Goal: Transaction & Acquisition: Purchase product/service

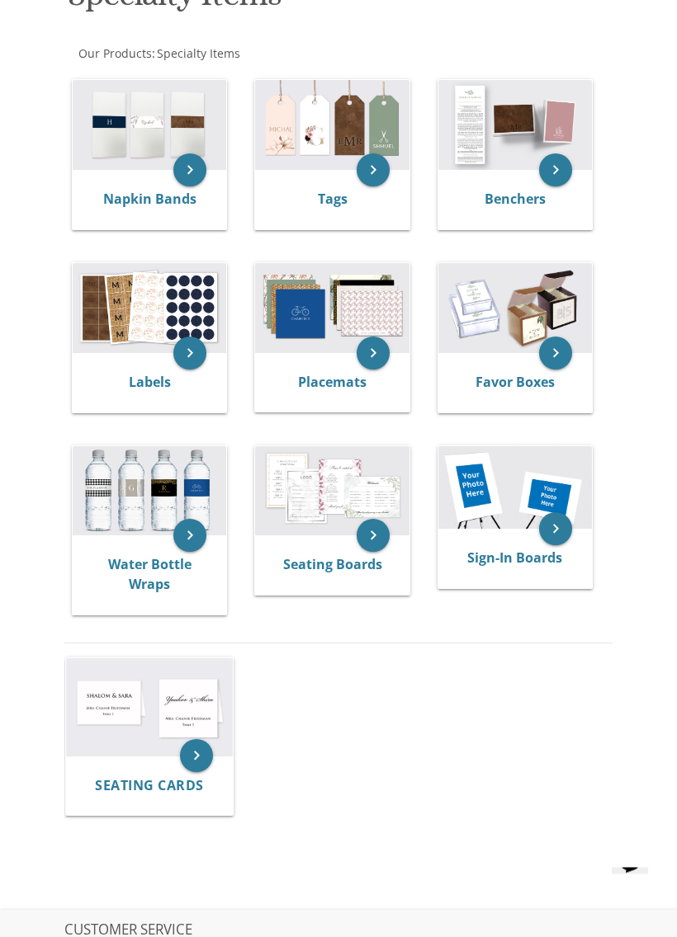
scroll to position [387, 0]
click at [504, 329] on img at bounding box center [514, 308] width 153 height 90
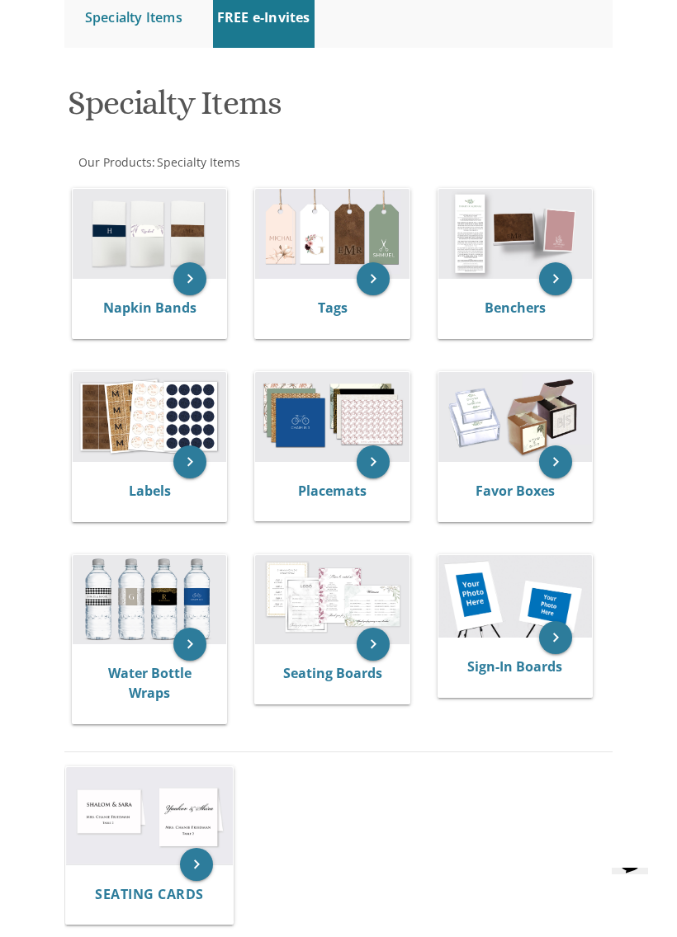
scroll to position [277, 0]
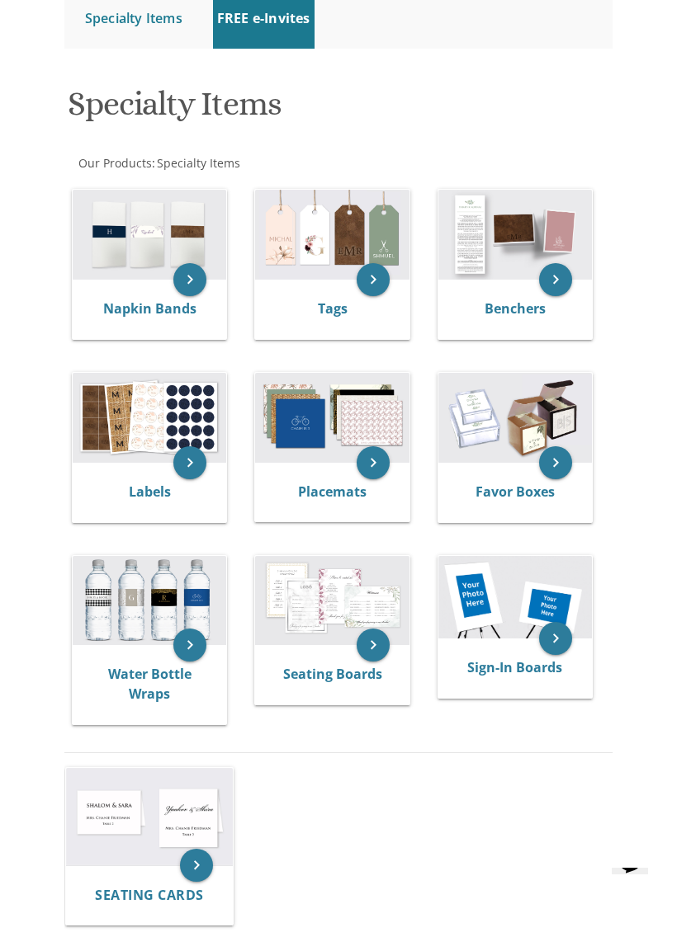
click at [524, 234] on img at bounding box center [514, 235] width 153 height 90
click at [519, 232] on img at bounding box center [514, 235] width 153 height 90
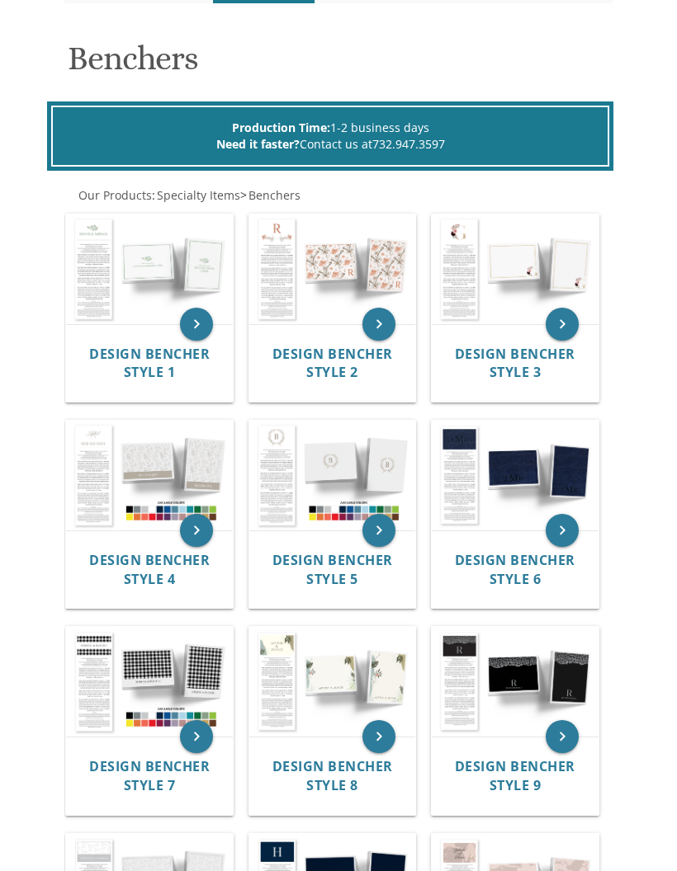
scroll to position [324, 0]
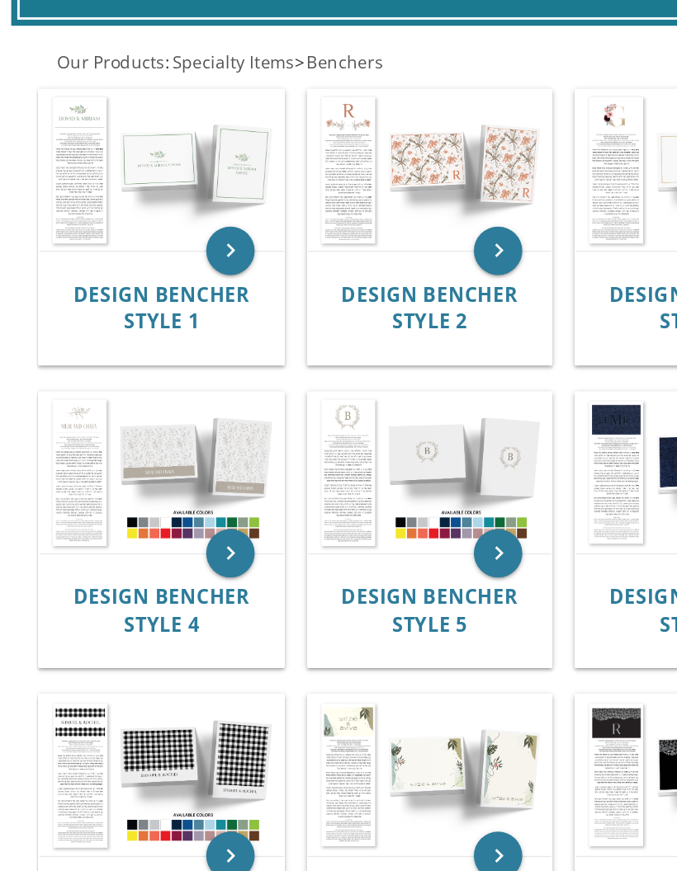
click at [66, 213] on img at bounding box center [149, 267] width 167 height 109
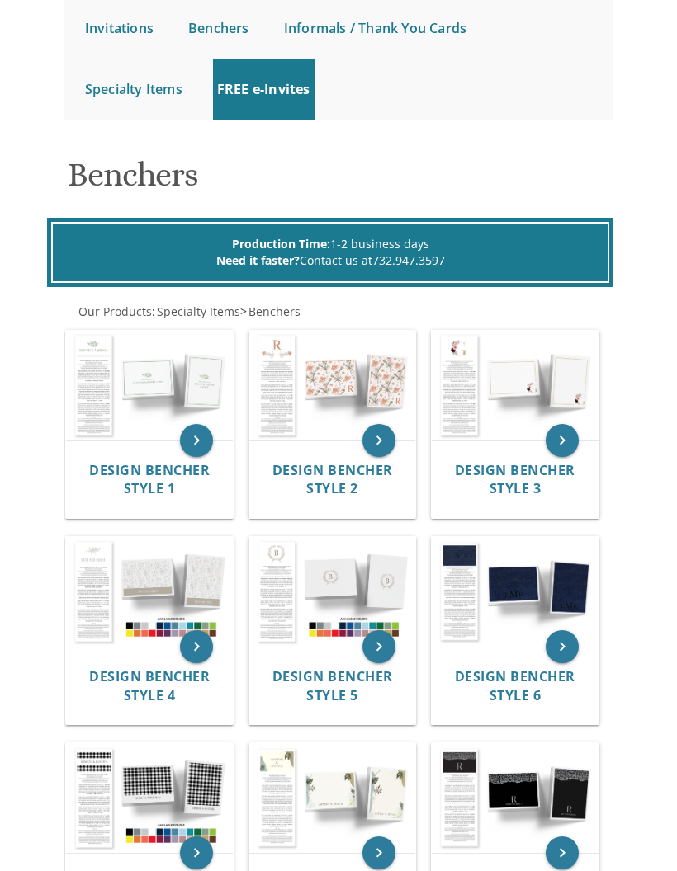
scroll to position [0, 0]
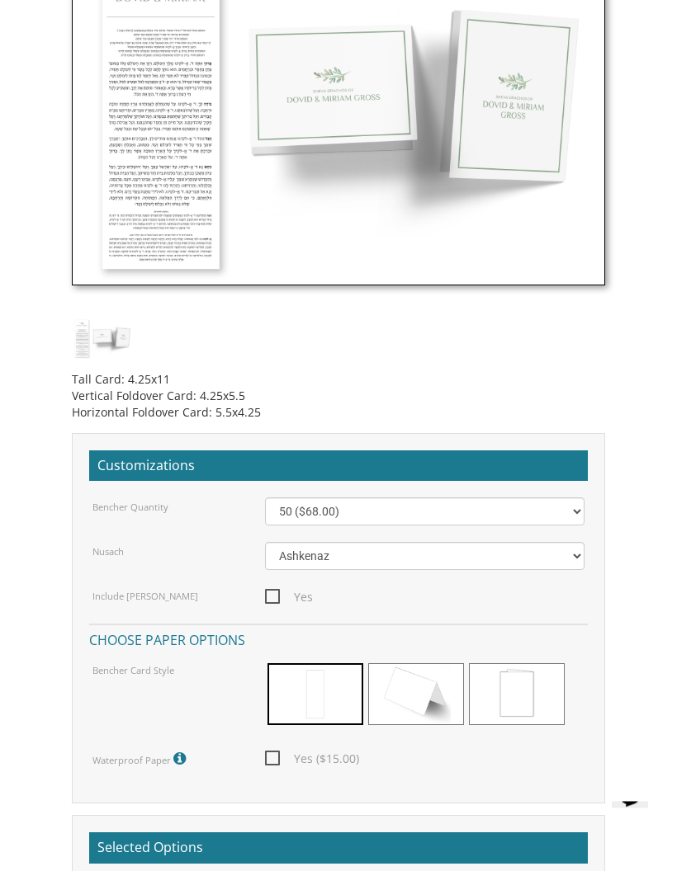
scroll to position [830, 0]
click at [427, 700] on span at bounding box center [416, 694] width 96 height 62
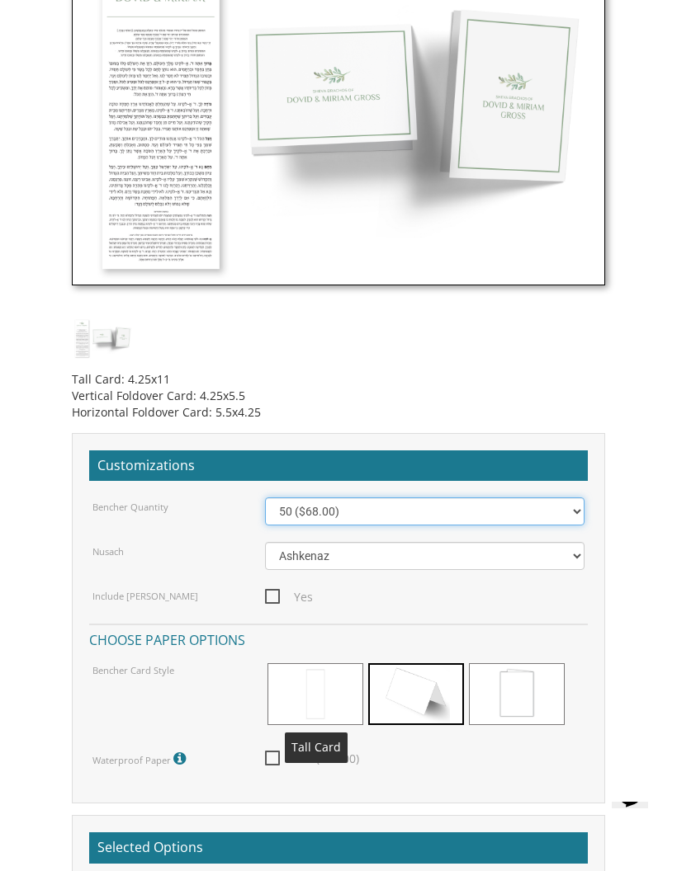
click at [420, 503] on select "50 ($68.00) 60 ($74.80) 70 ($81.60) 80 ($88.40) 90 ($95.20) 100 ($102.00) 125 (…" at bounding box center [424, 511] width 319 height 28
select select "70"
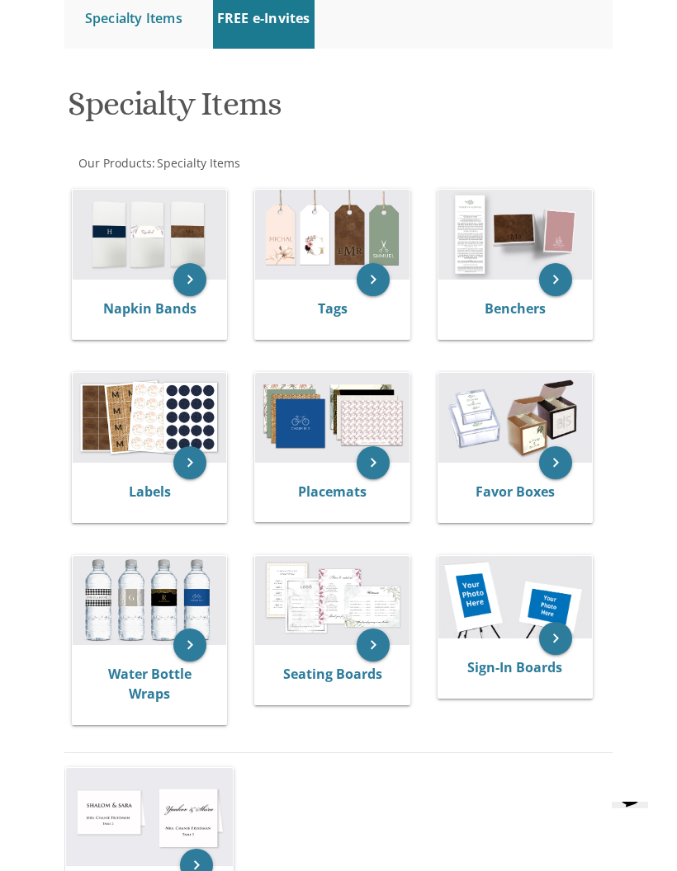
click at [163, 402] on img at bounding box center [149, 418] width 153 height 90
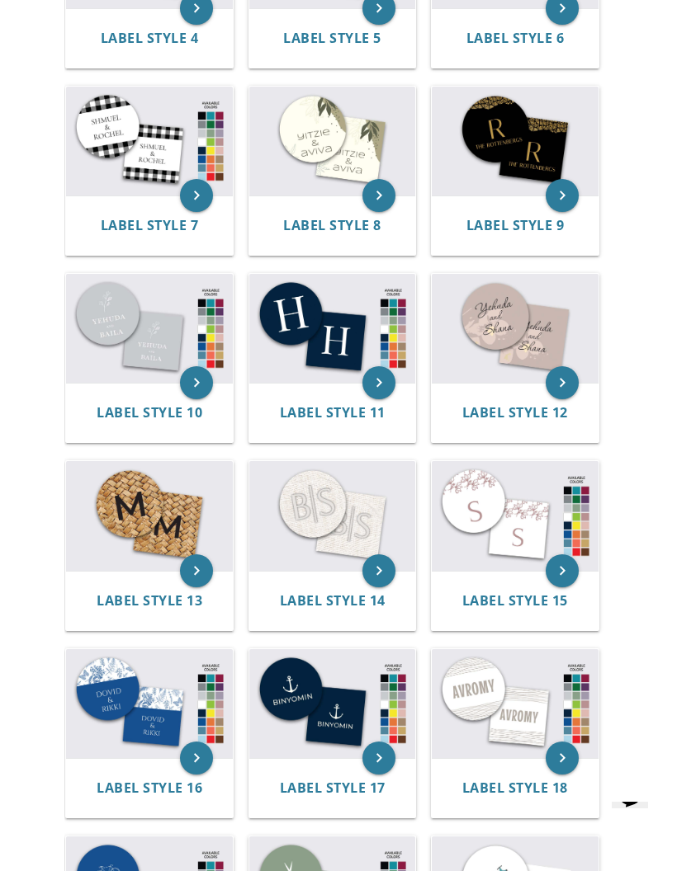
scroll to position [821, 0]
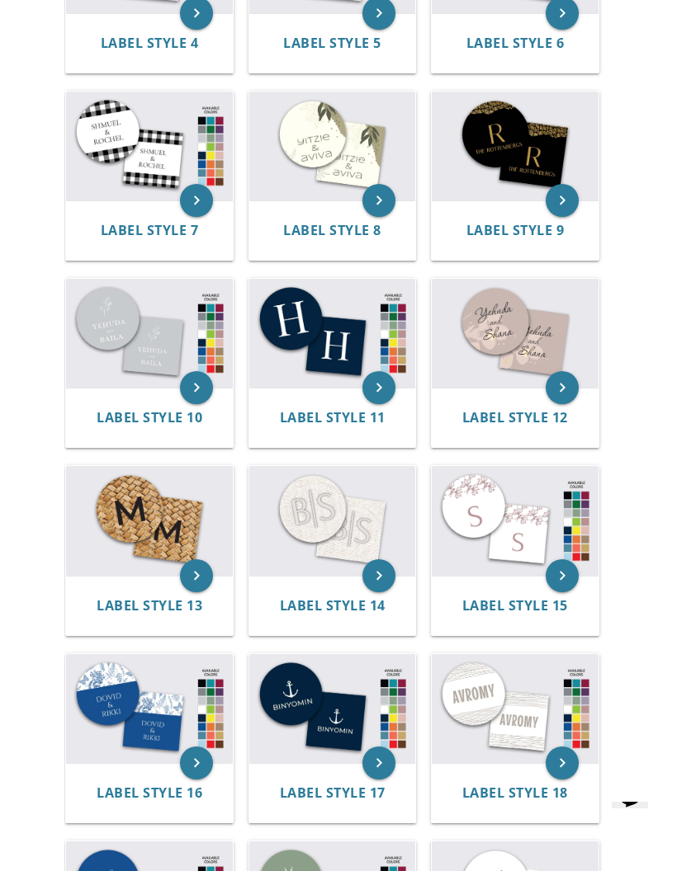
click at [158, 325] on img at bounding box center [149, 333] width 167 height 109
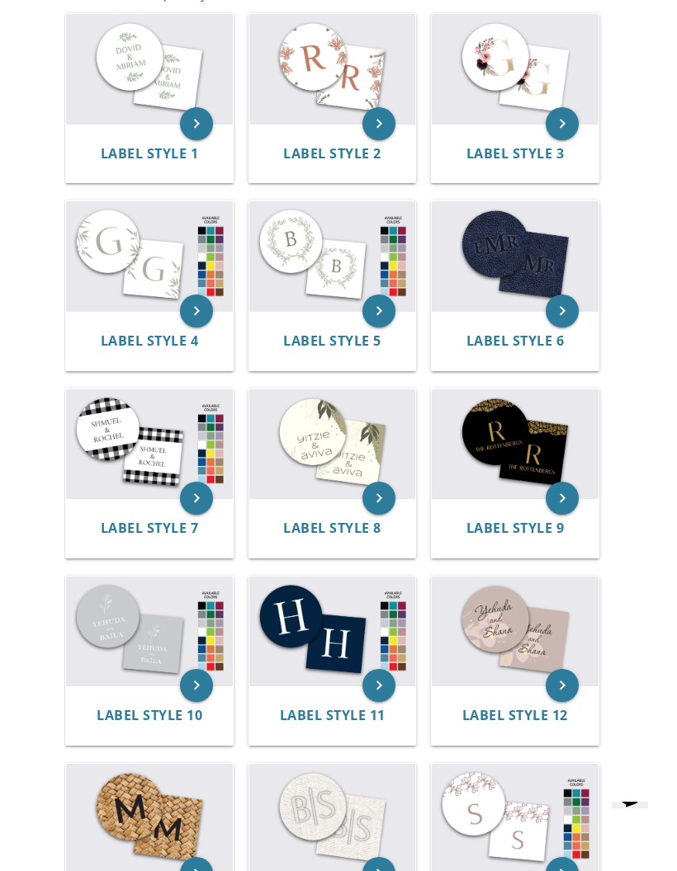
scroll to position [651, 0]
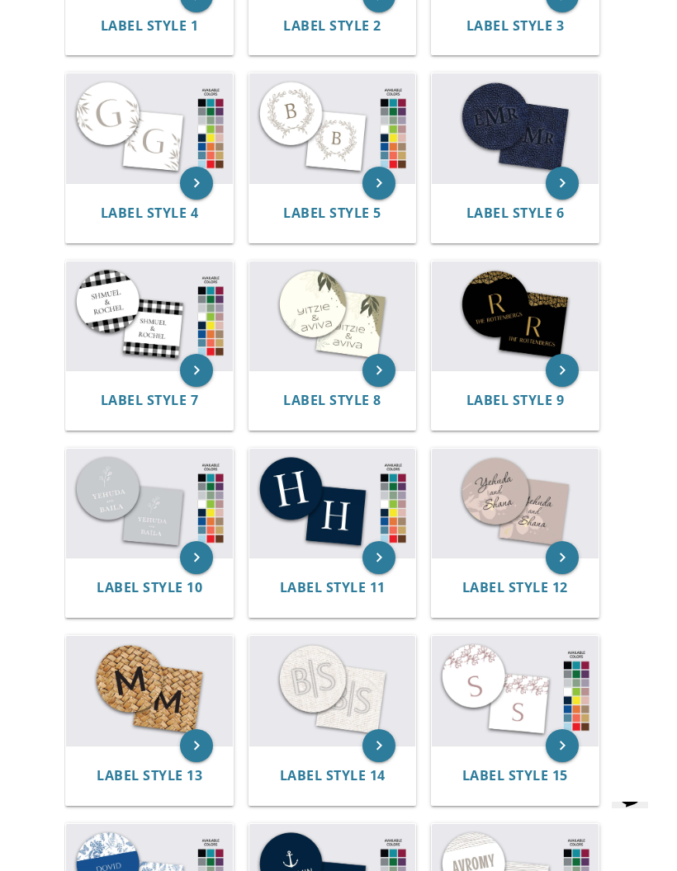
click at [135, 859] on img at bounding box center [149, 878] width 167 height 109
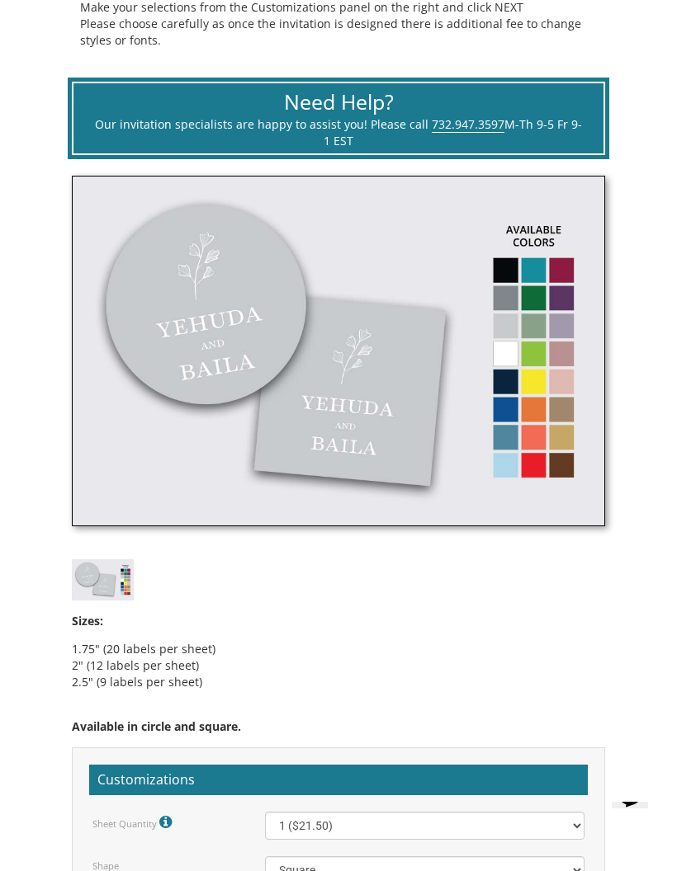
scroll to position [600, 0]
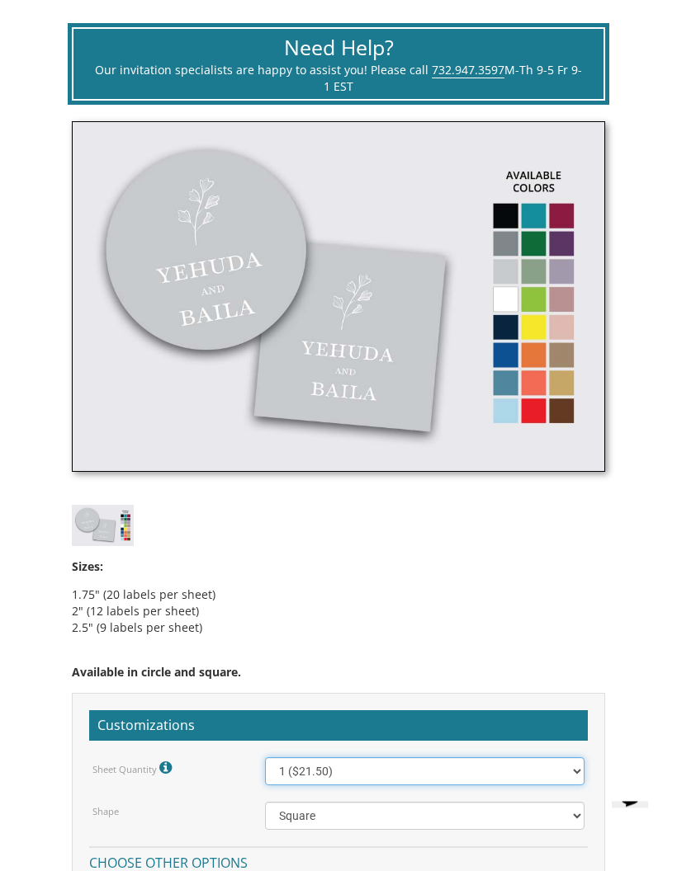
click at [381, 775] on select "1 ($21.50) 2 ($25.00) 3 ($28.50) 4 ($32.00) 5 ($35.50) 6 ($39.00) 7 ($42.50) 8 …" at bounding box center [424, 772] width 319 height 28
select select "4"
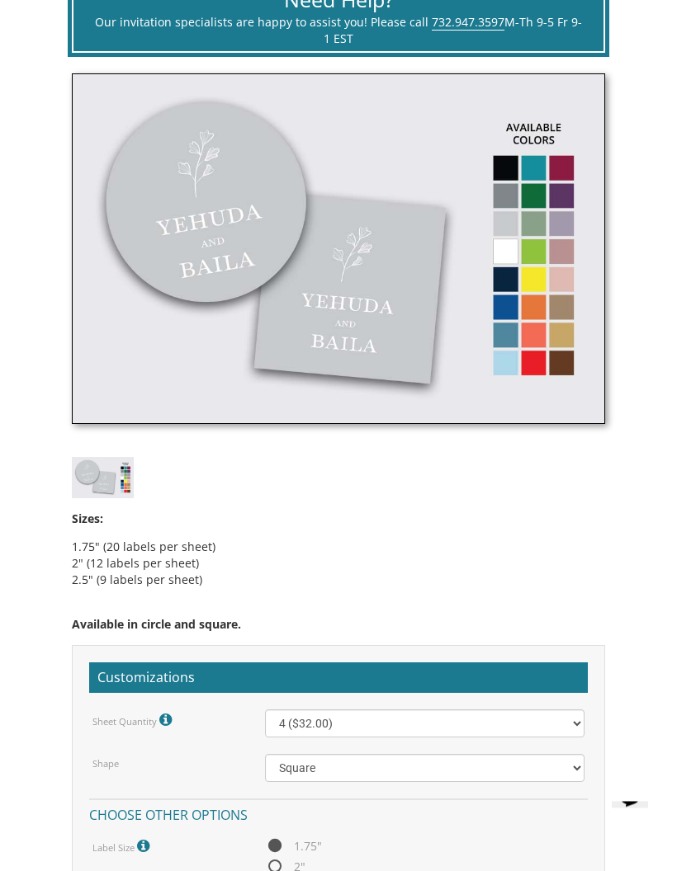
click at [277, 857] on span "2"" at bounding box center [285, 867] width 40 height 21
click at [276, 863] on input "2"" at bounding box center [270, 868] width 11 height 11
radio input "true"
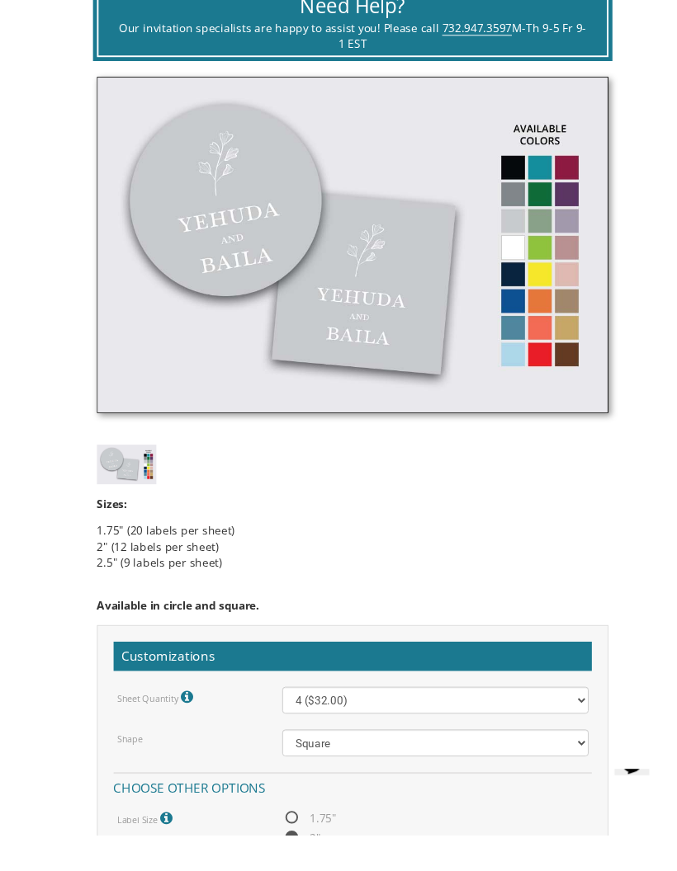
scroll to position [590, 0]
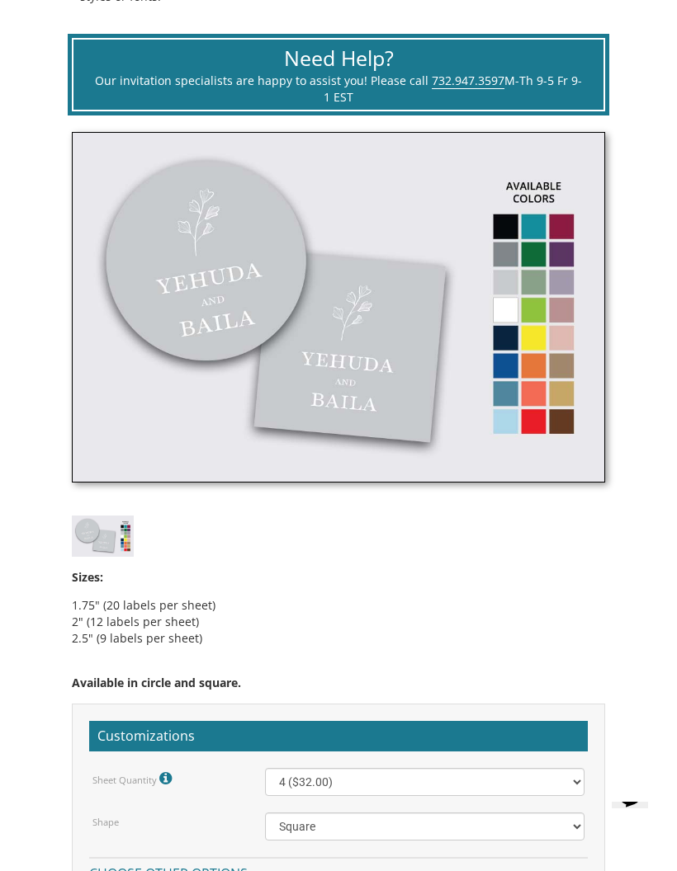
click at [564, 370] on img at bounding box center [338, 307] width 533 height 351
click at [563, 365] on img at bounding box center [338, 307] width 533 height 351
click at [563, 347] on img at bounding box center [338, 307] width 533 height 351
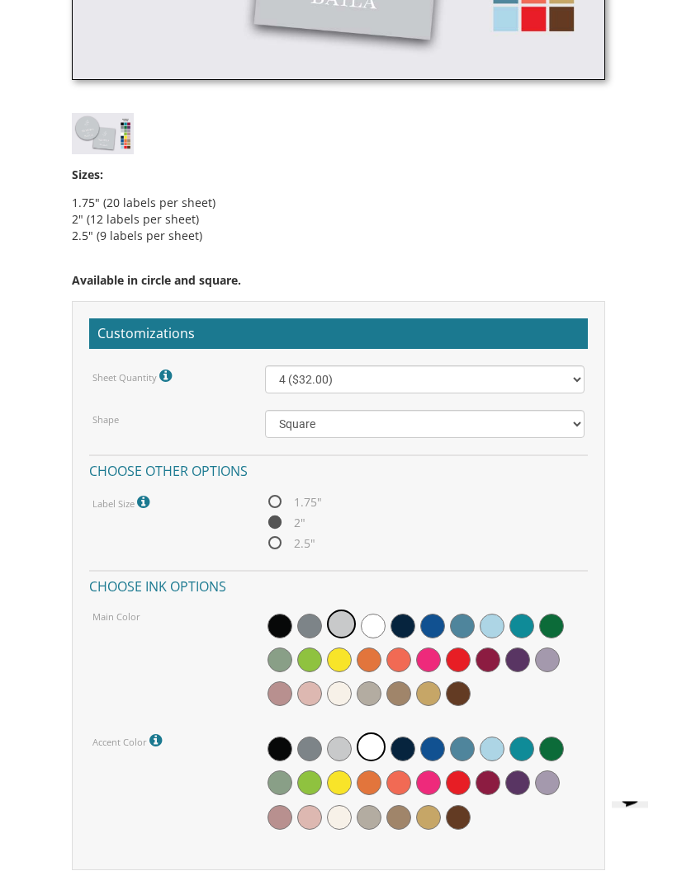
scroll to position [993, 0]
click at [403, 686] on span at bounding box center [398, 693] width 25 height 25
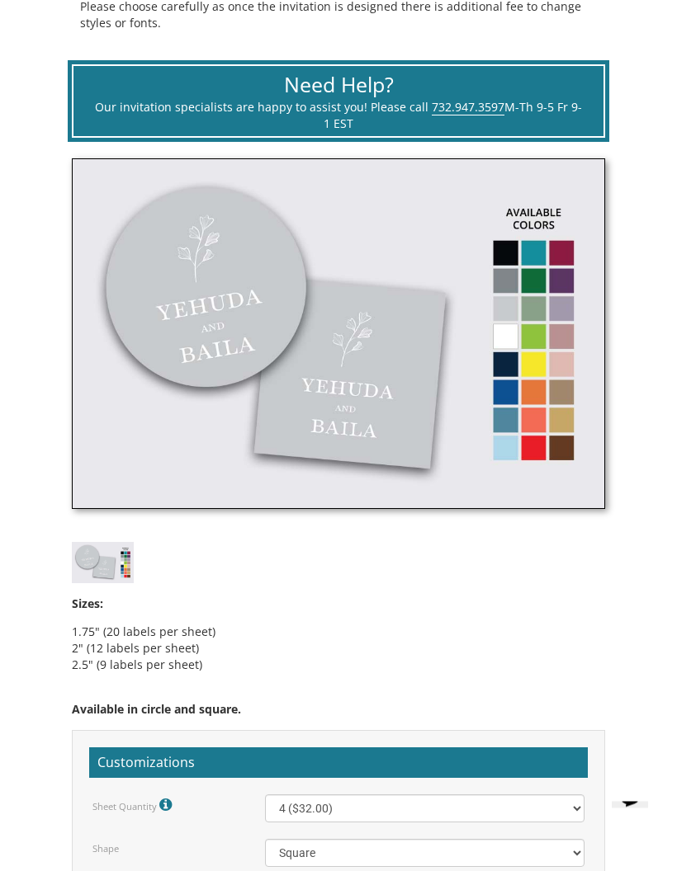
scroll to position [507, 0]
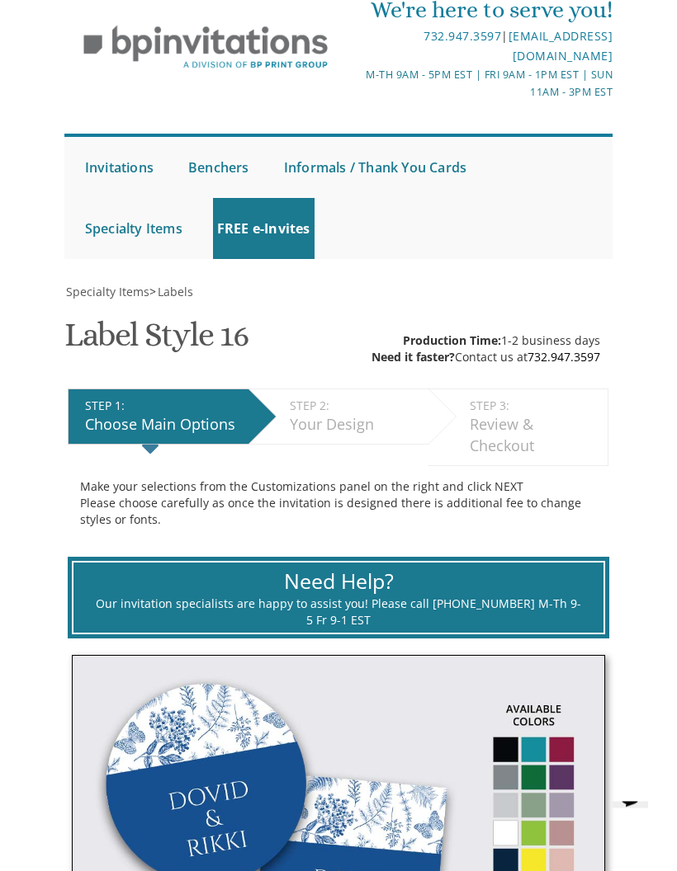
scroll to position [257, 0]
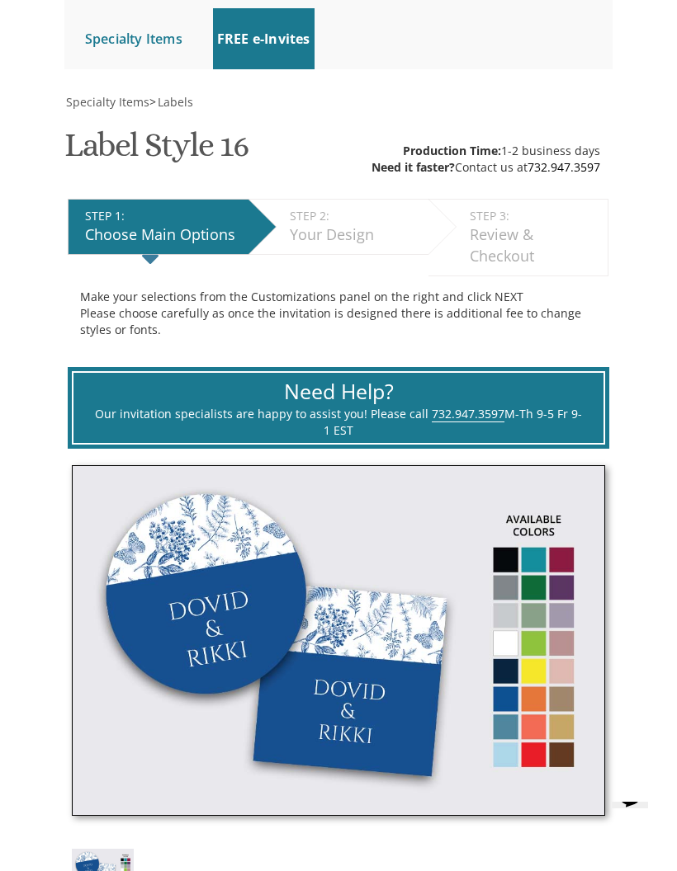
click at [563, 694] on img at bounding box center [338, 640] width 533 height 351
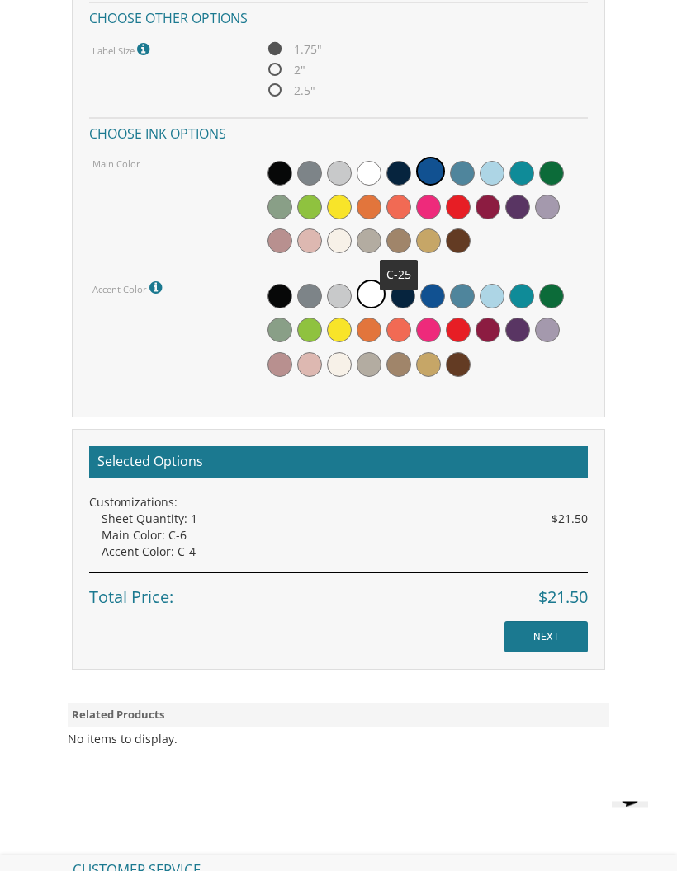
scroll to position [639, 0]
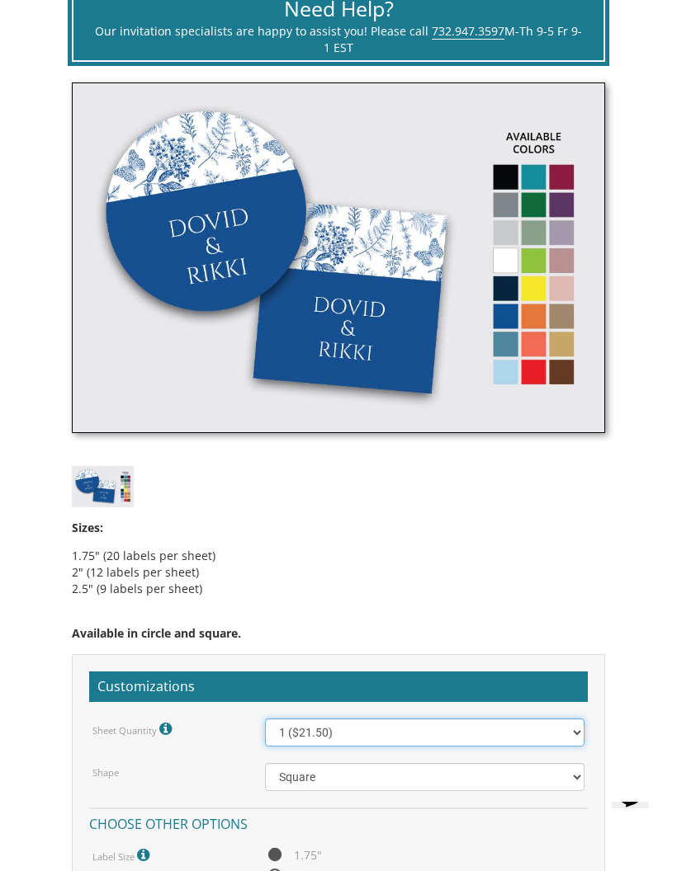
click at [391, 739] on select "1 ($21.50) 2 ($25.00) 3 ($28.50) 4 ($32.00) 5 ($35.50) 6 ($39.00) 7 ($42.50) 8 …" at bounding box center [424, 733] width 319 height 28
select select "4"
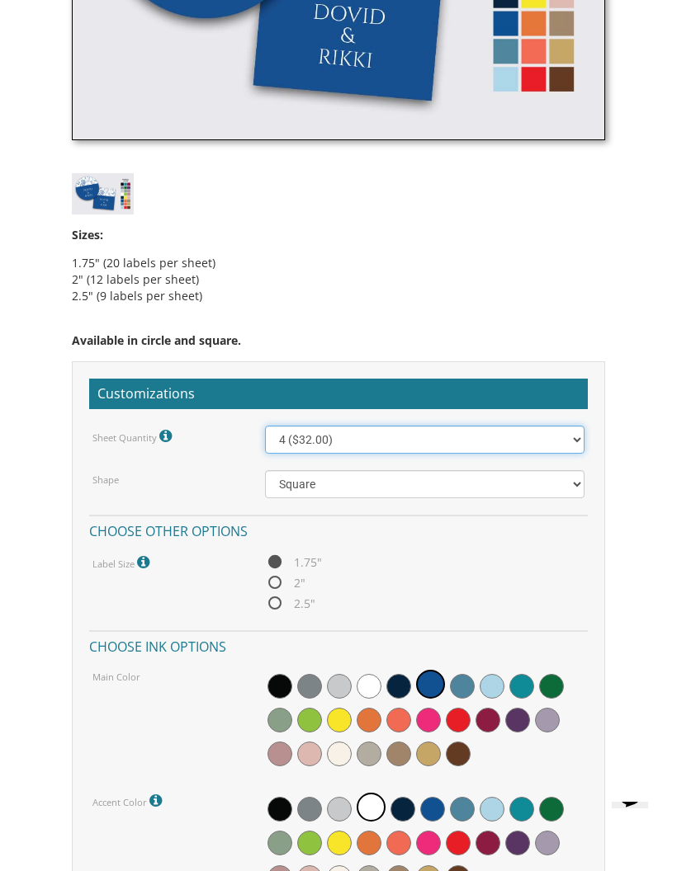
scroll to position [931, 0]
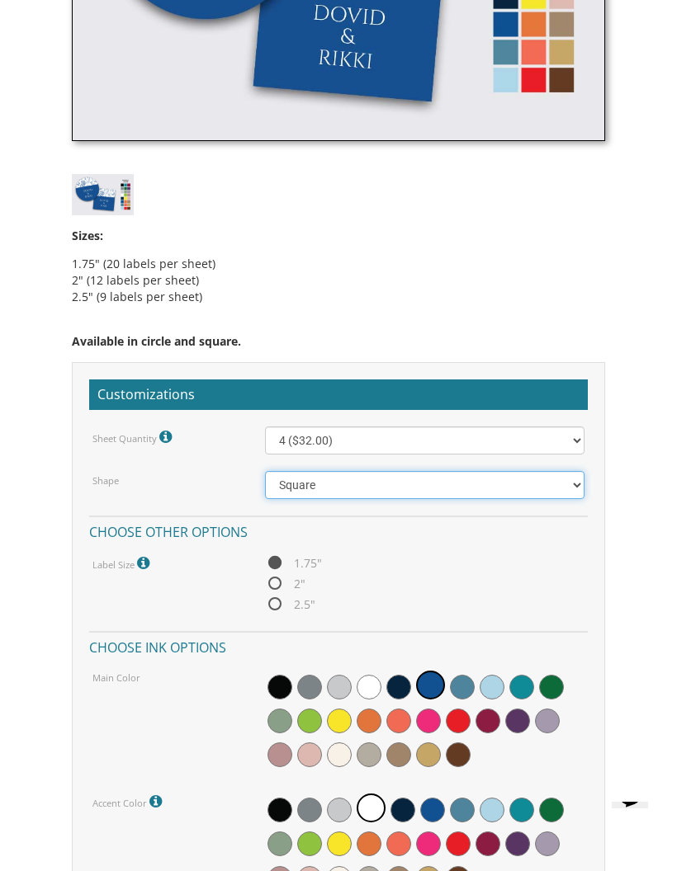
click at [409, 495] on select "Square Circle" at bounding box center [424, 485] width 319 height 28
select select "url("/store/pc/invitations/parts/circle.jpg")"
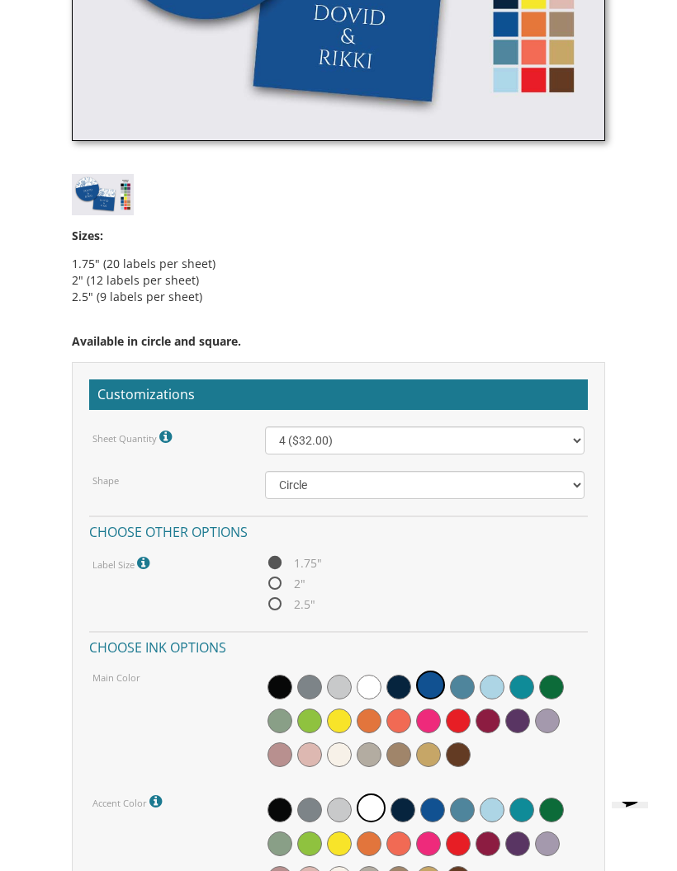
click at [273, 581] on span "2"" at bounding box center [285, 583] width 40 height 21
click at [273, 581] on input "2"" at bounding box center [270, 584] width 11 height 11
radio input "true"
click at [434, 761] on div at bounding box center [424, 721] width 319 height 106
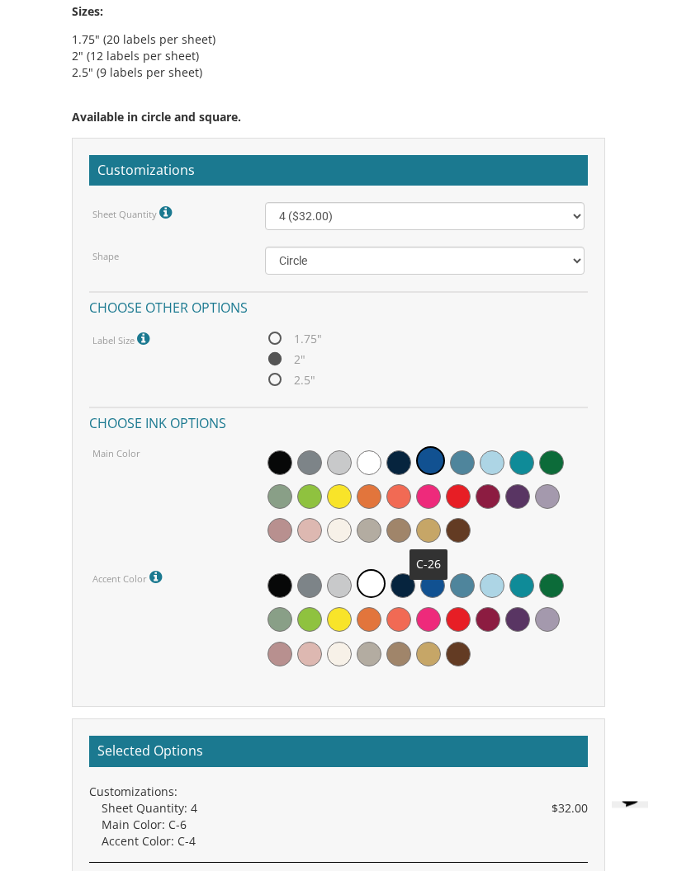
scroll to position [1155, 0]
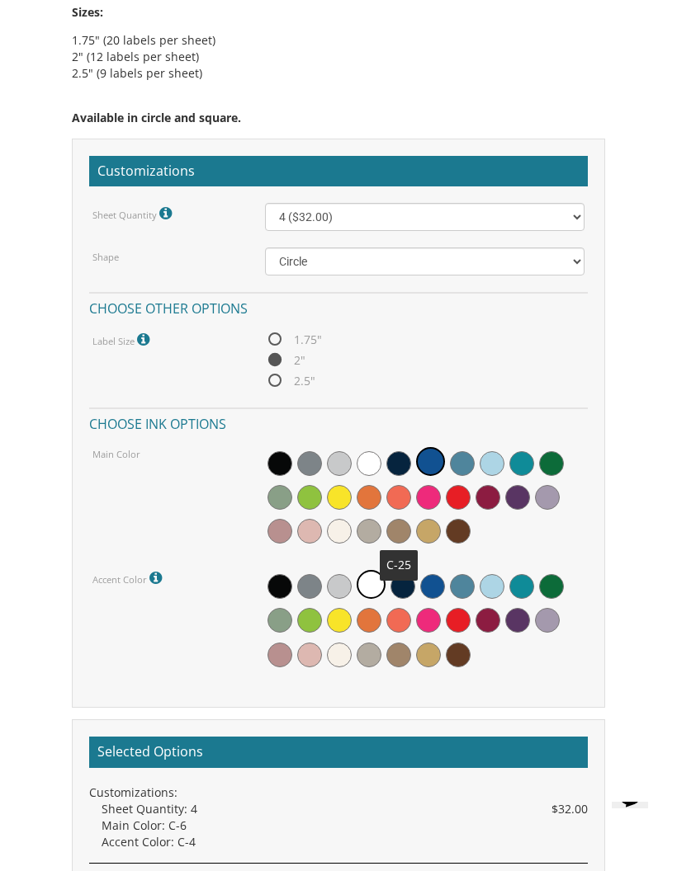
click at [476, 457] on div at bounding box center [424, 498] width 319 height 106
click at [535, 461] on div at bounding box center [424, 498] width 319 height 106
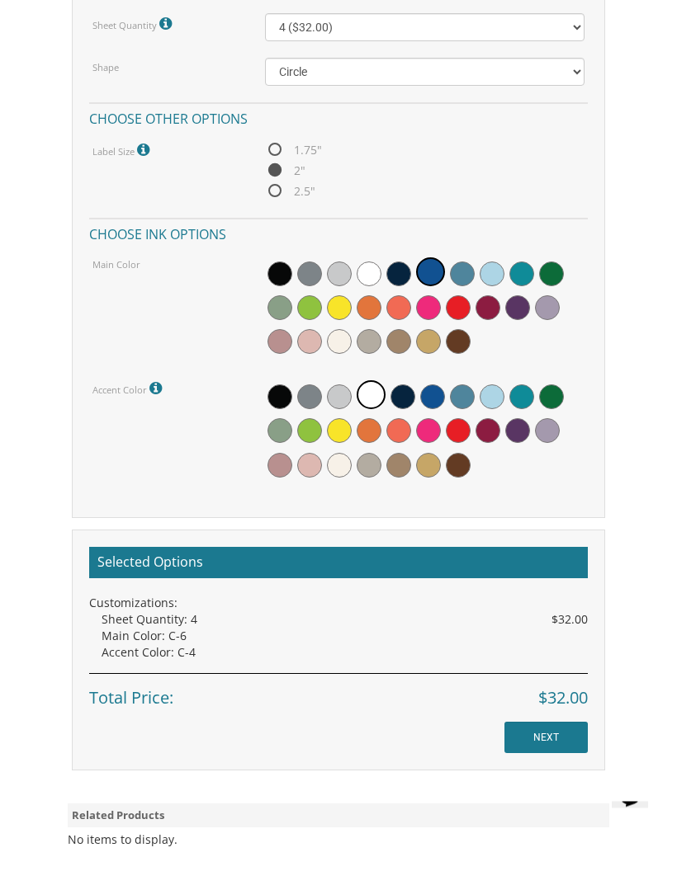
scroll to position [1346, 0]
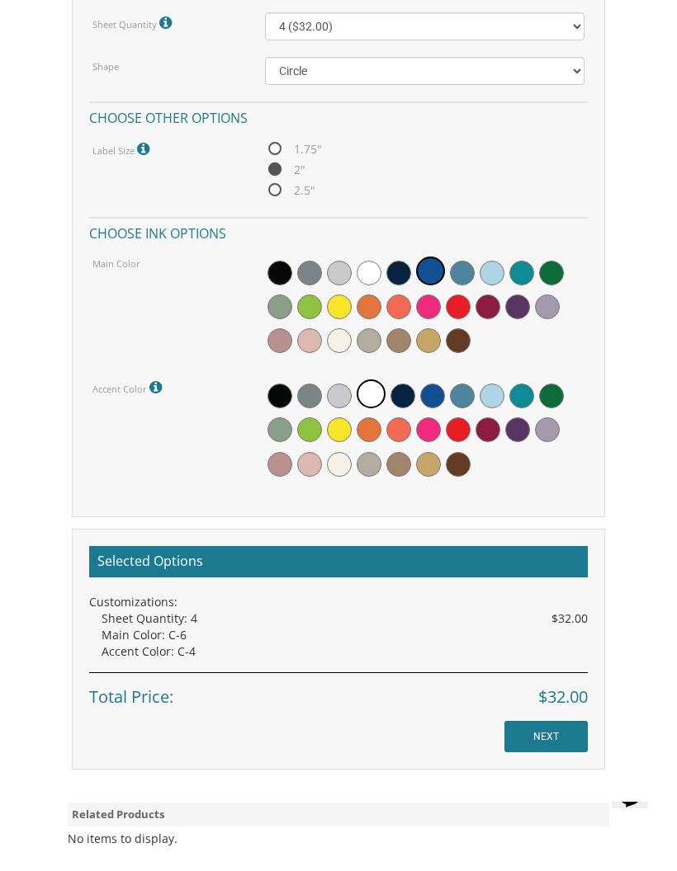
click at [422, 553] on h2 "Selected Options" at bounding box center [338, 561] width 498 height 31
click at [547, 734] on input "NEXT" at bounding box center [545, 736] width 83 height 31
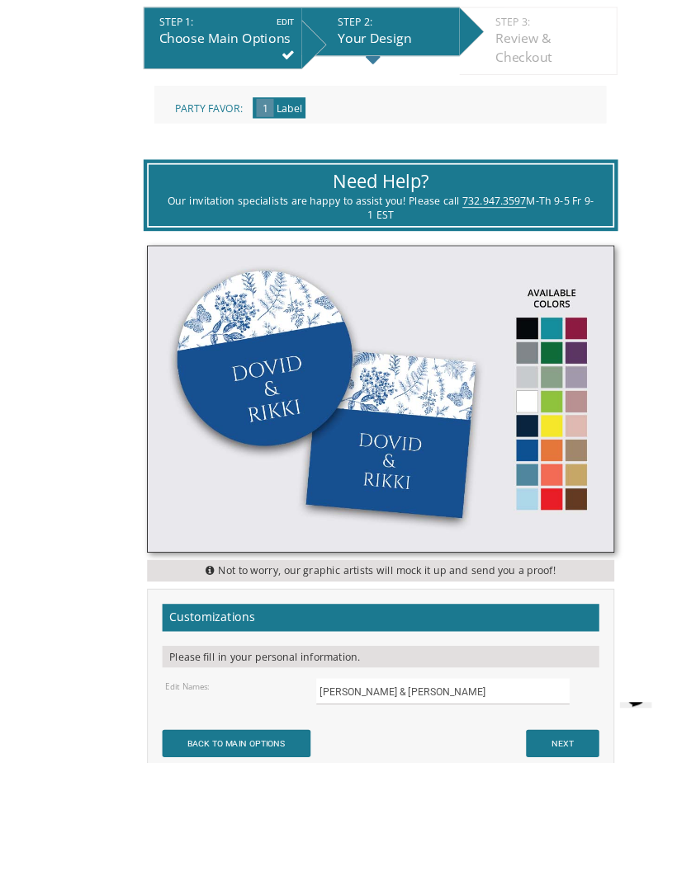
scroll to position [498, 0]
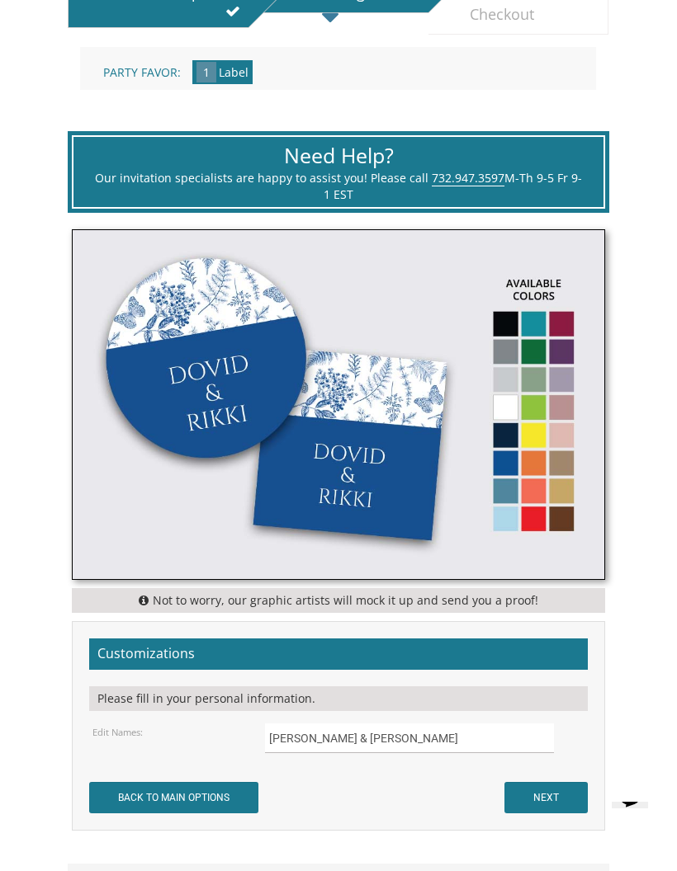
click at [563, 459] on img at bounding box center [338, 404] width 531 height 349
click at [567, 516] on img at bounding box center [338, 404] width 531 height 349
click at [529, 518] on img at bounding box center [338, 404] width 531 height 349
click at [483, 509] on img at bounding box center [338, 404] width 531 height 349
click at [528, 395] on img at bounding box center [338, 404] width 531 height 349
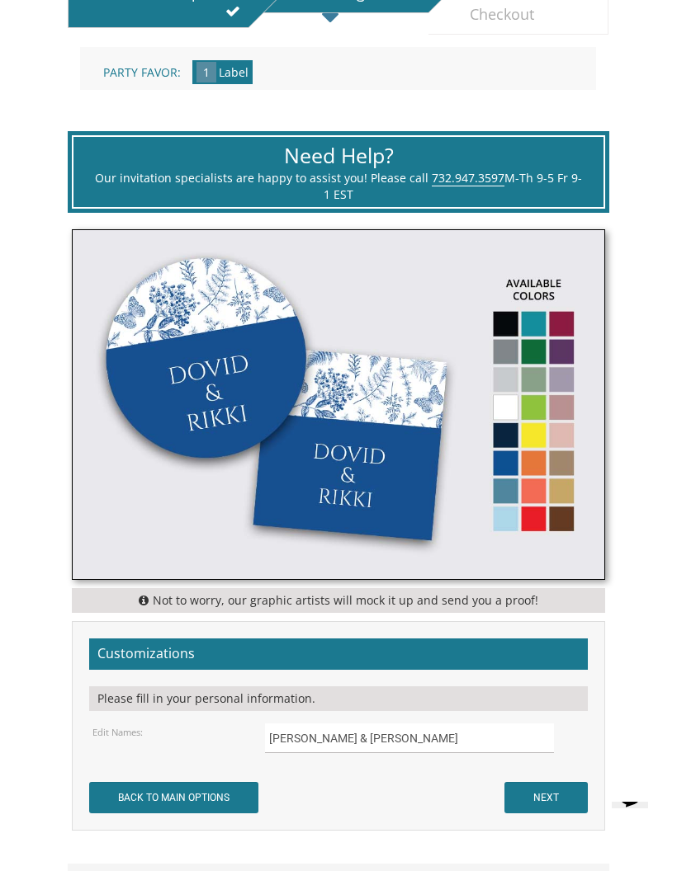
click at [554, 325] on img at bounding box center [338, 404] width 531 height 349
click at [521, 289] on img at bounding box center [338, 404] width 531 height 349
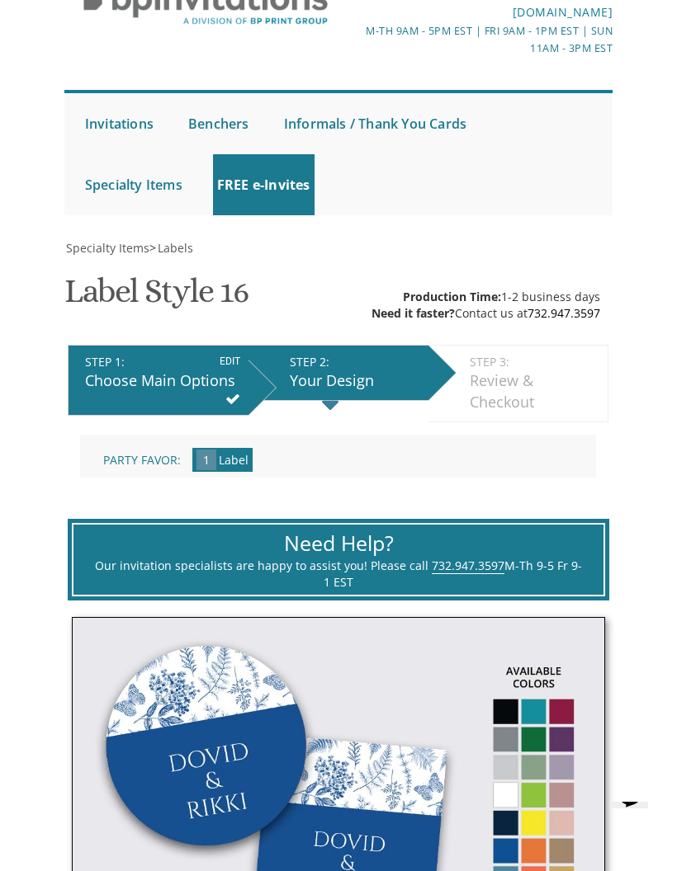
scroll to position [110, 0]
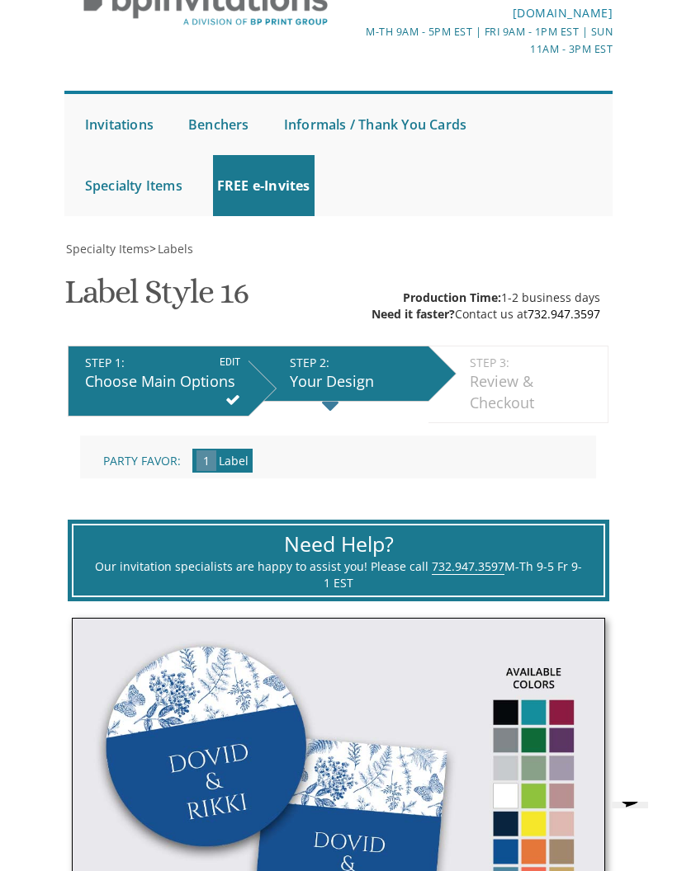
click at [0, 0] on link "Upsherin Invitations" at bounding box center [0, 0] width 0 height 0
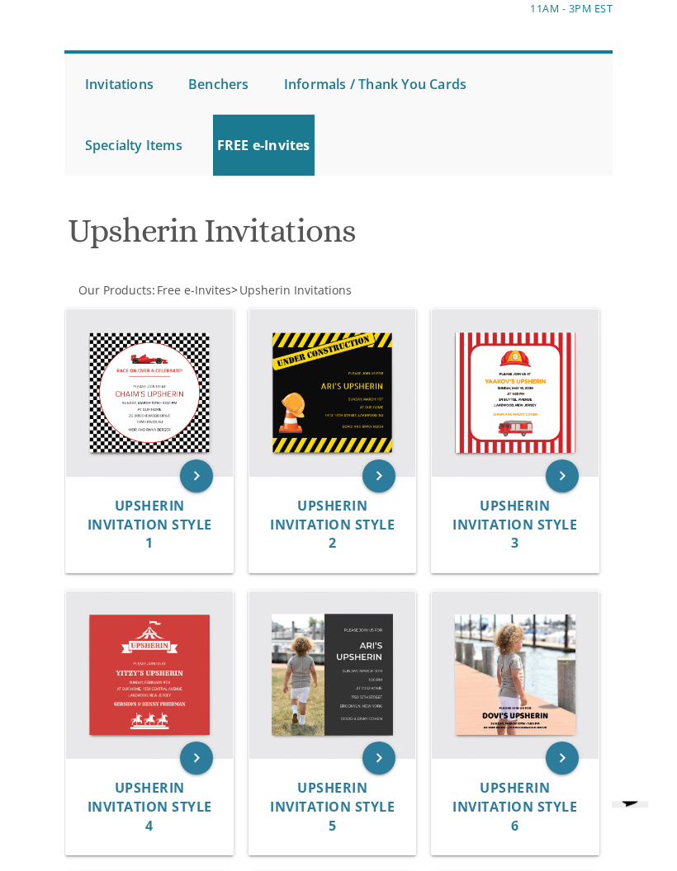
scroll to position [150, 0]
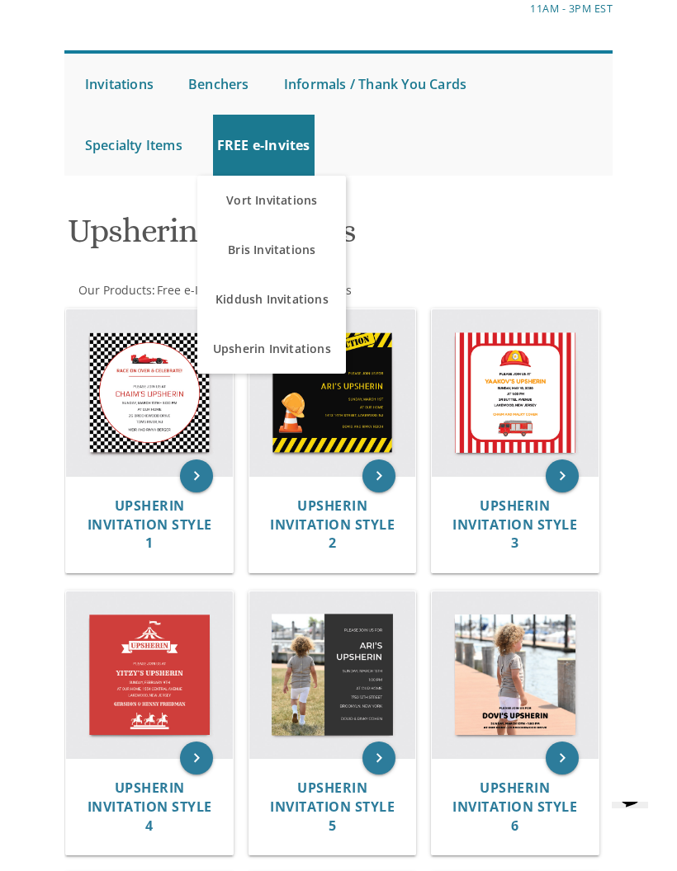
click at [304, 305] on link "Kiddush Invitations" at bounding box center [271, 300] width 149 height 50
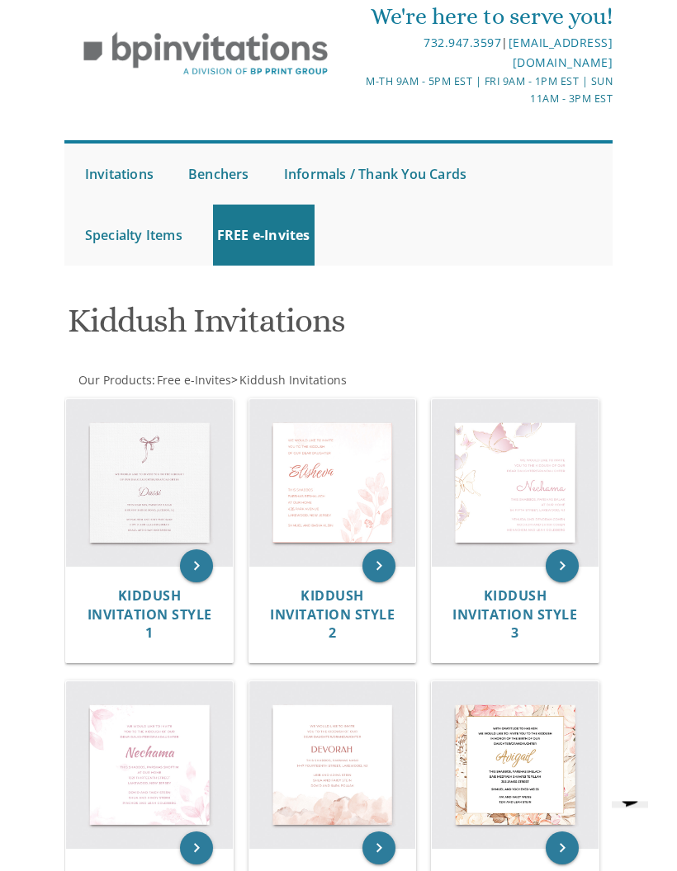
scroll to position [229, 0]
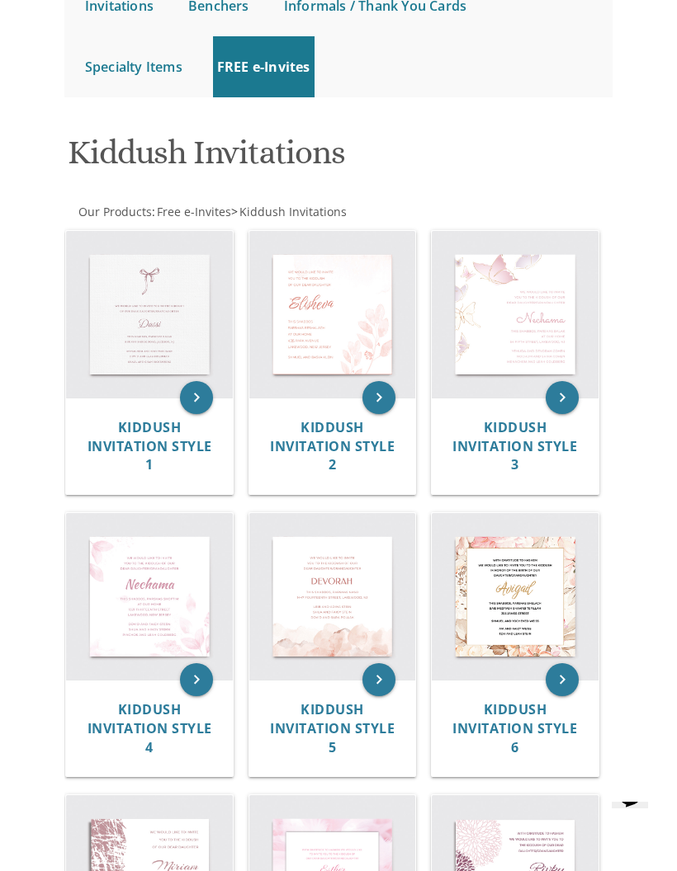
click at [141, 278] on img at bounding box center [149, 314] width 167 height 167
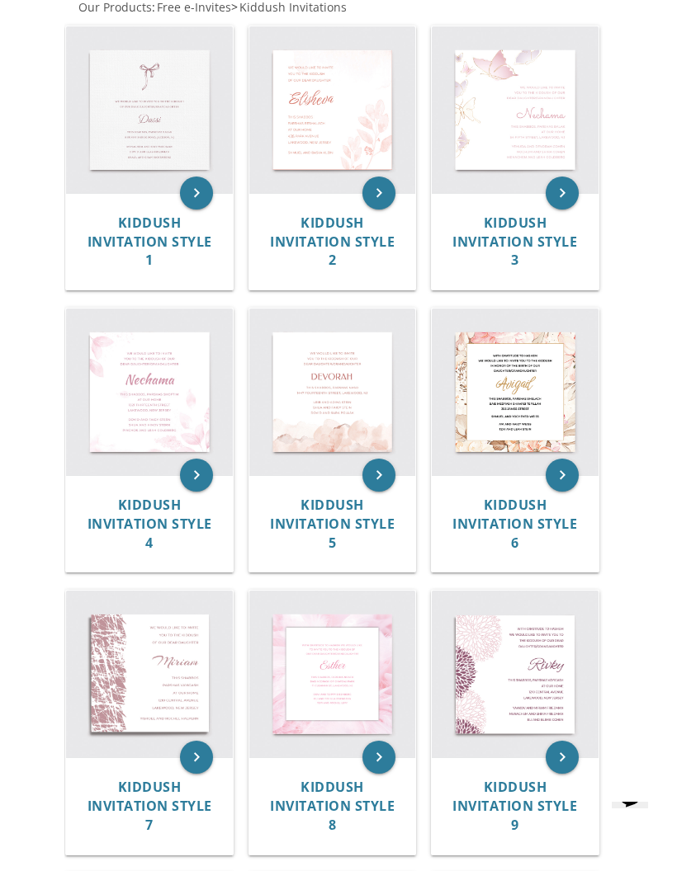
scroll to position [0, 0]
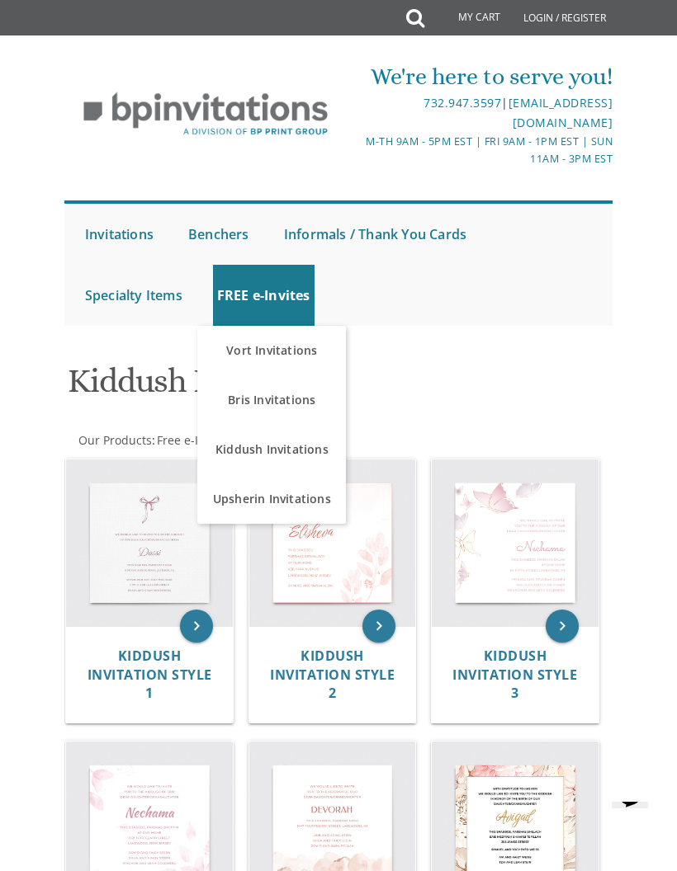
click at [304, 351] on link "Vort Invitations" at bounding box center [271, 351] width 149 height 50
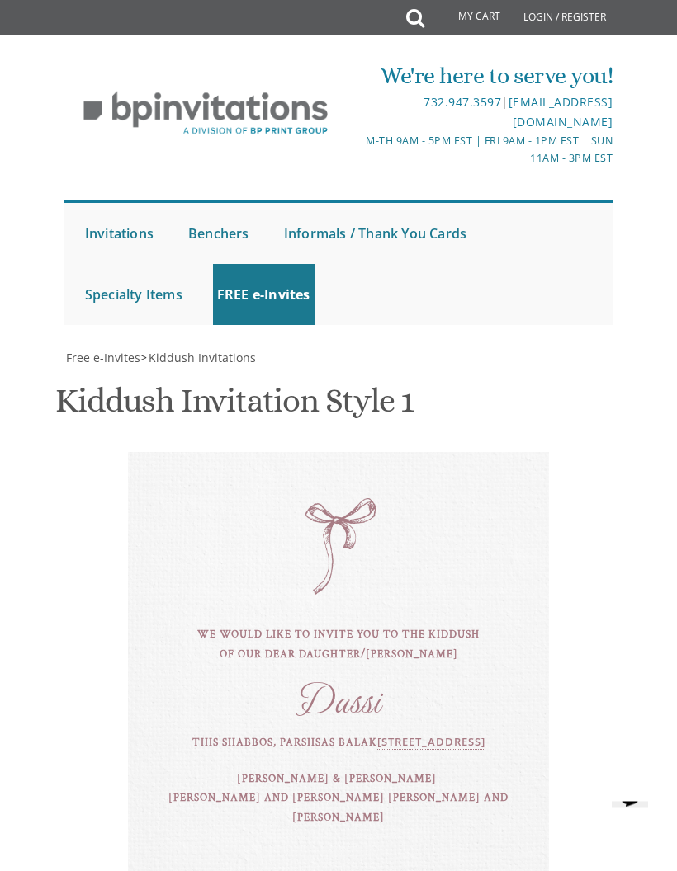
scroll to position [21, 0]
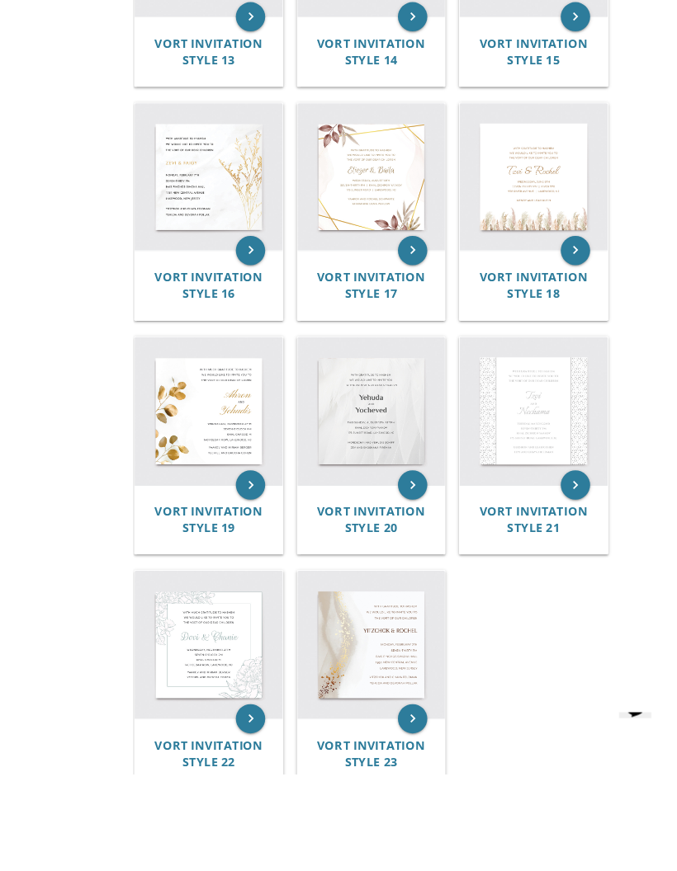
scroll to position [1888, 0]
